Goal: Information Seeking & Learning: Learn about a topic

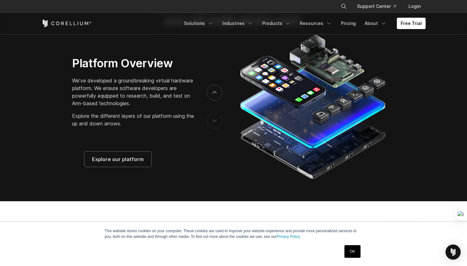
scroll to position [1021, 0]
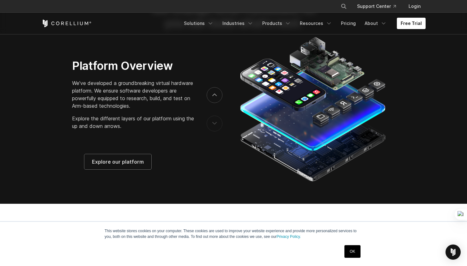
click at [351, 253] on link "OK" at bounding box center [352, 251] width 16 height 13
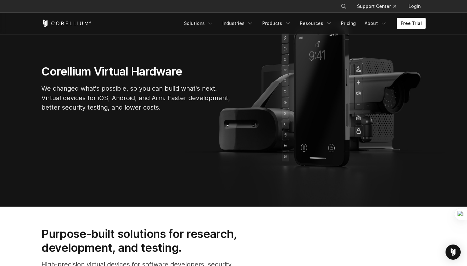
scroll to position [0, 0]
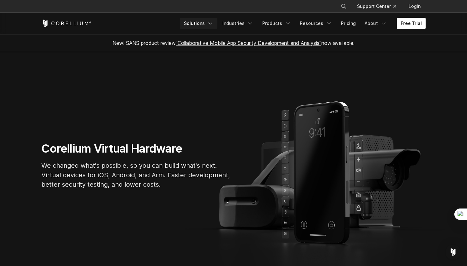
click at [209, 24] on link "Solutions" at bounding box center [198, 23] width 37 height 11
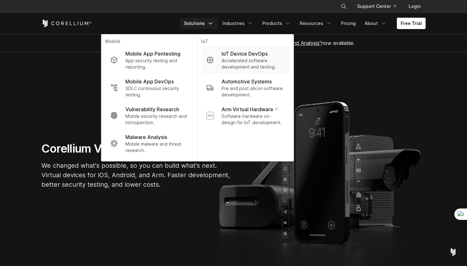
click at [244, 61] on p "Accelerated software development and testing." at bounding box center [252, 63] width 63 height 13
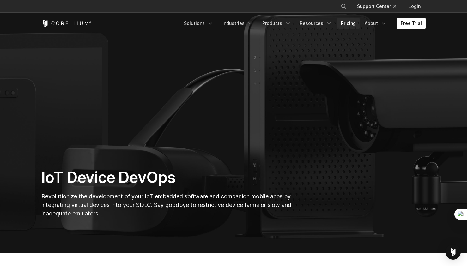
click at [352, 26] on link "Pricing" at bounding box center [348, 23] width 22 height 11
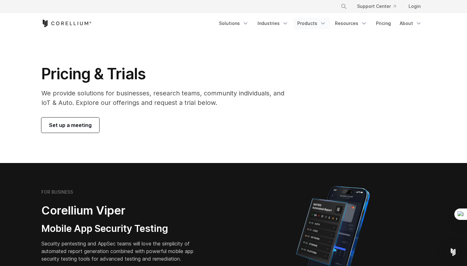
click at [310, 24] on link "Products" at bounding box center [311, 23] width 36 height 11
